Goal: Information Seeking & Learning: Learn about a topic

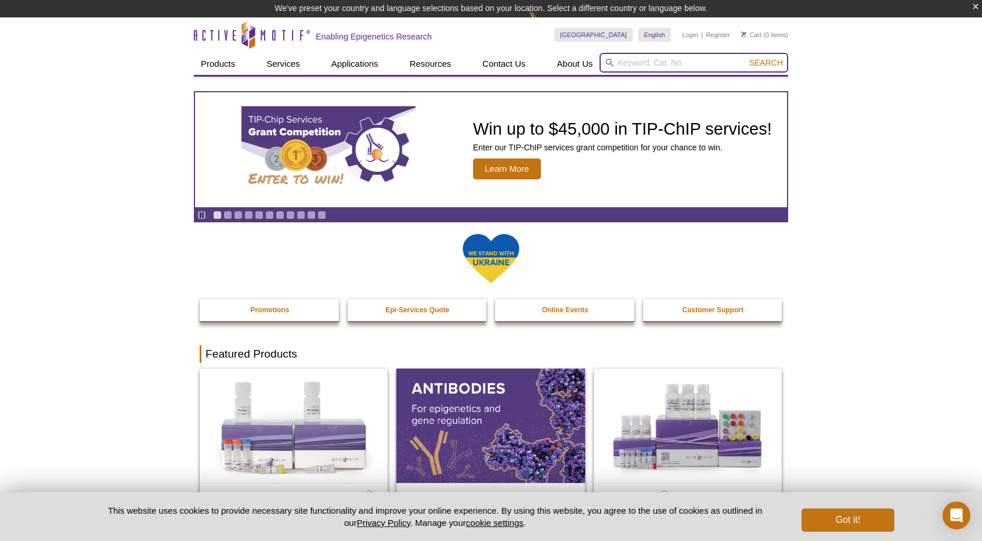
click at [650, 63] on input "search" at bounding box center [694, 63] width 189 height 20
type input "TEAD1"
click at [746, 57] on button "Search" at bounding box center [766, 62] width 41 height 10
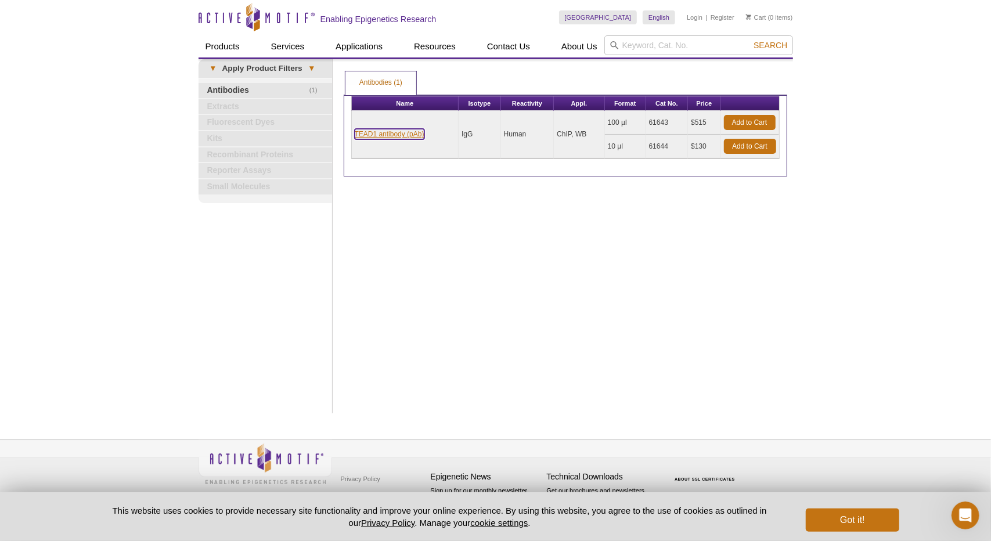
click at [391, 134] on link "TEAD1 antibody (pAb)" at bounding box center [390, 134] width 70 height 10
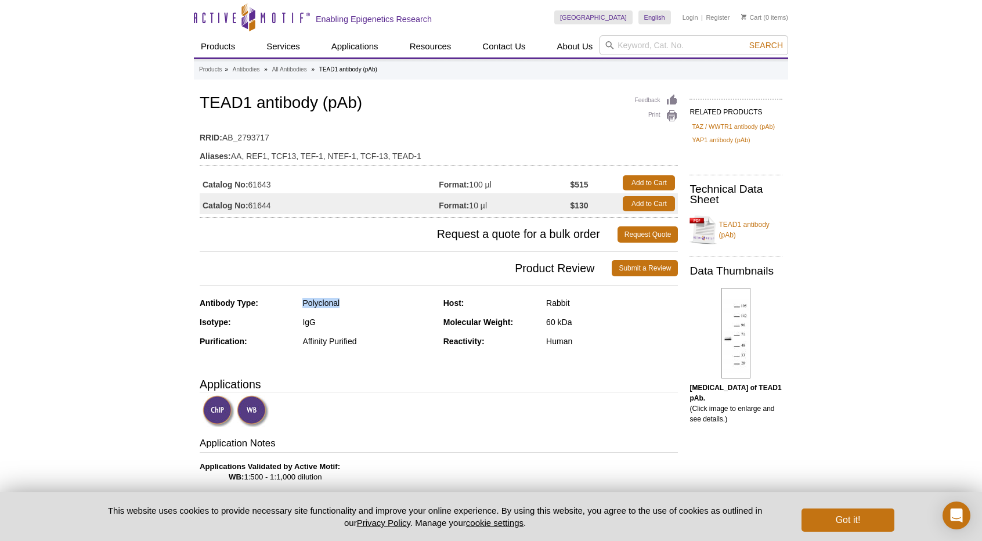
drag, startPoint x: 301, startPoint y: 299, endPoint x: 339, endPoint y: 300, distance: 37.7
click at [339, 300] on div "Antibody Type: Polyclonal" at bounding box center [317, 307] width 235 height 19
